Goal: Task Accomplishment & Management: Use online tool/utility

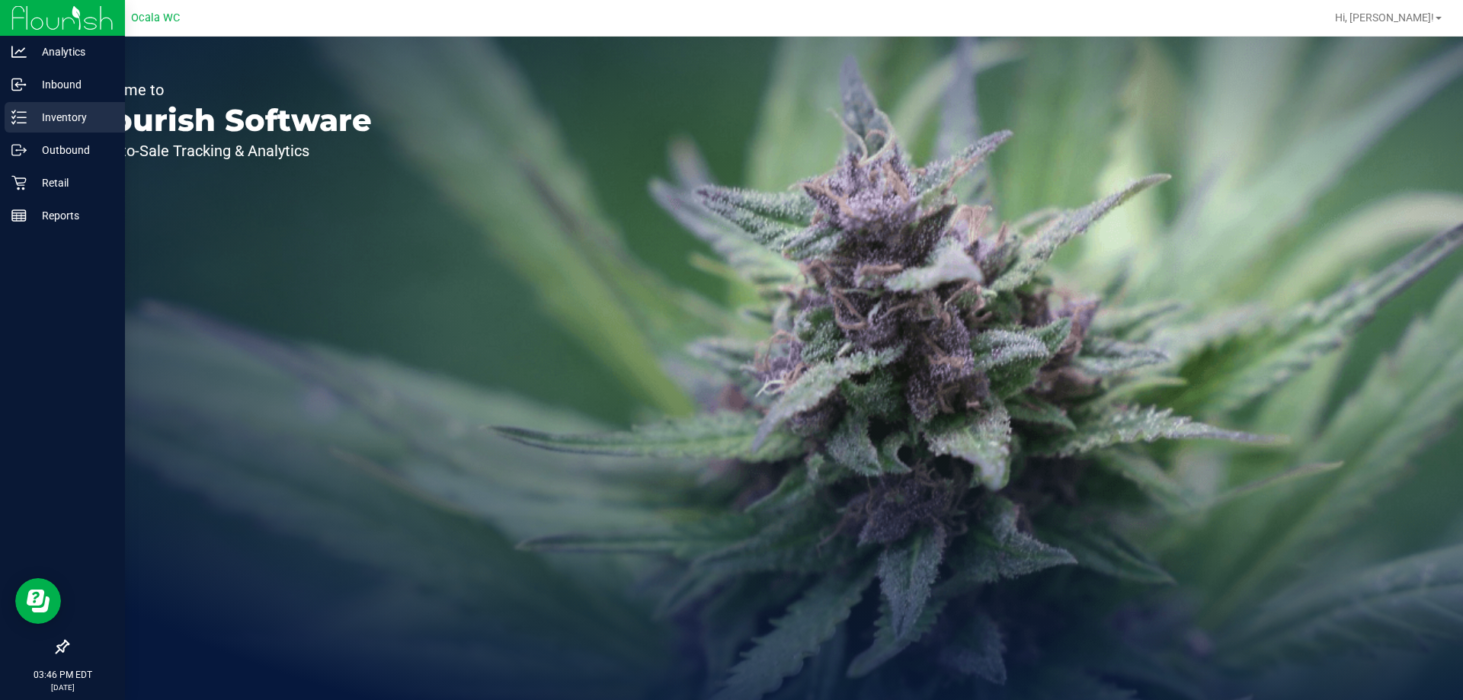
drag, startPoint x: 72, startPoint y: 120, endPoint x: 67, endPoint y: 111, distance: 10.2
click at [71, 120] on p "Inventory" at bounding box center [72, 117] width 91 height 18
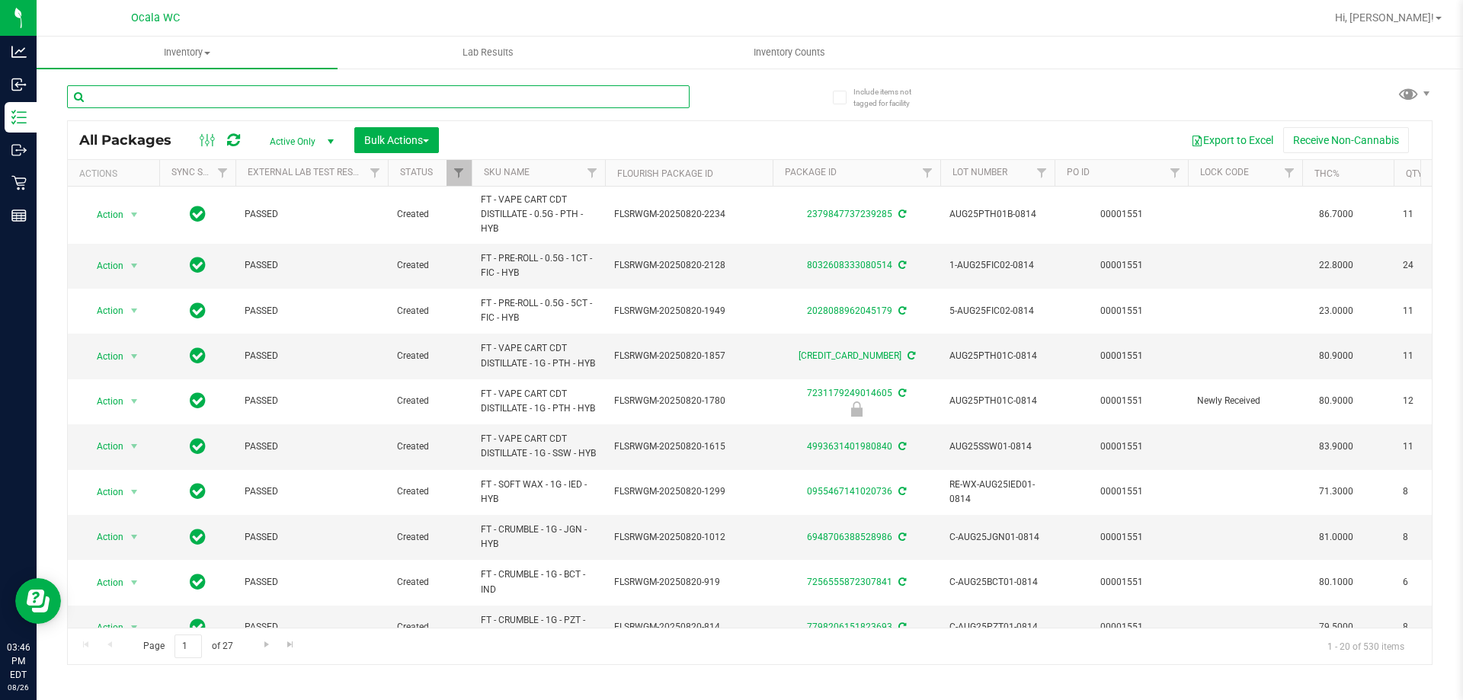
click at [337, 96] on input "text" at bounding box center [378, 96] width 623 height 23
type input "0761869541342133"
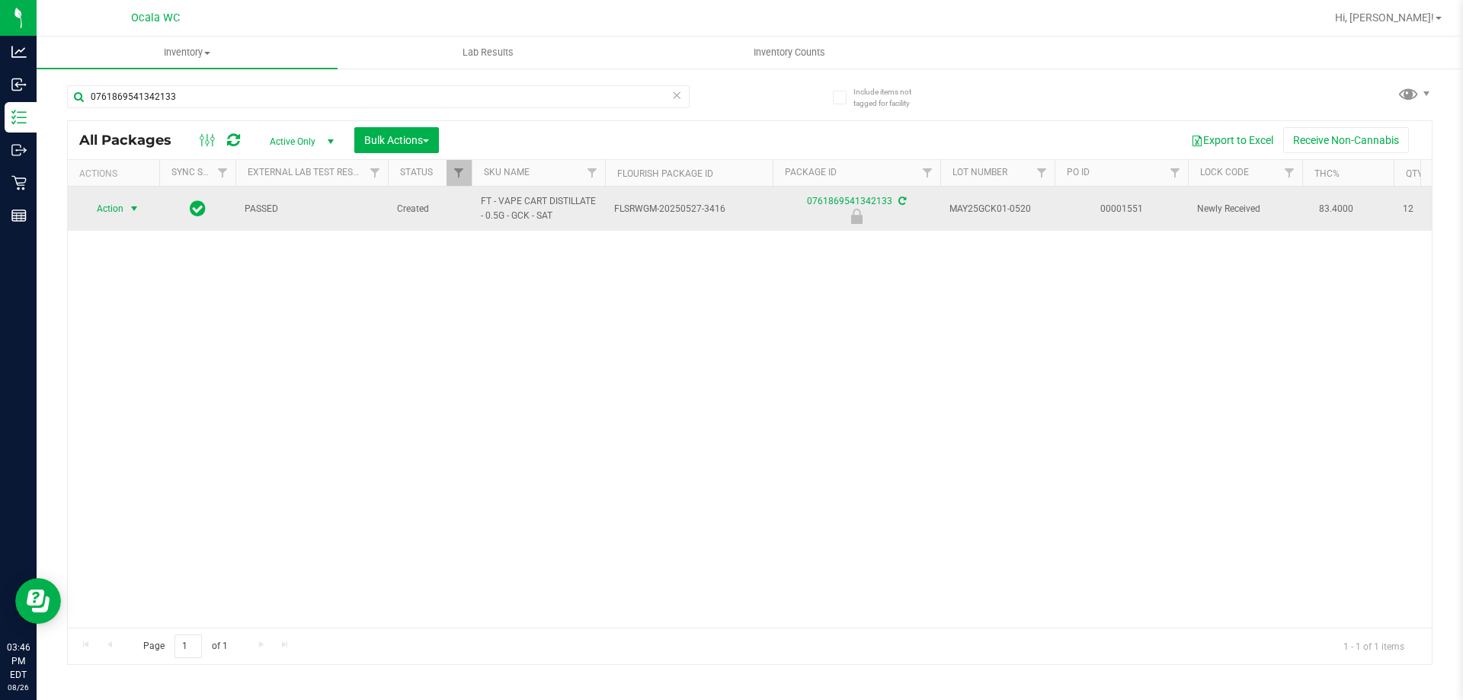
click at [107, 209] on span "Action" at bounding box center [103, 208] width 41 height 21
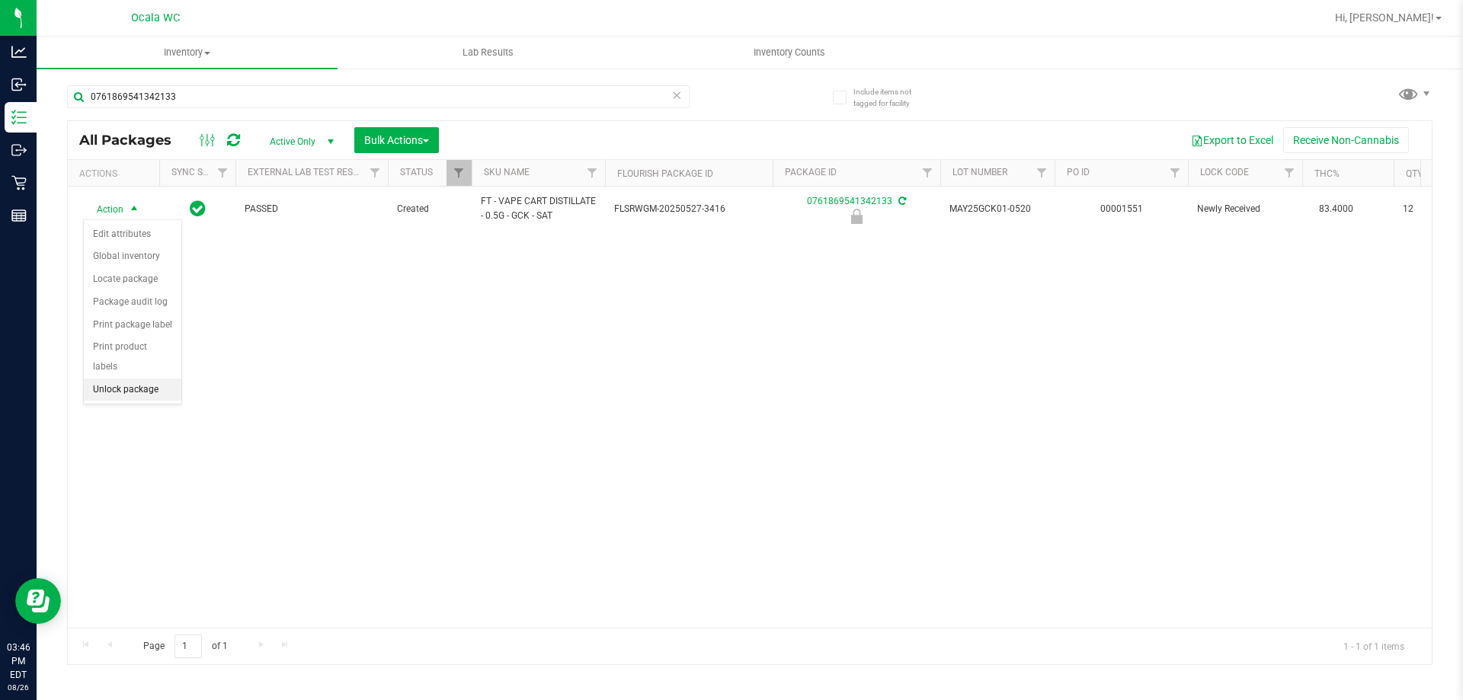
click at [120, 379] on li "Unlock package" at bounding box center [133, 390] width 98 height 23
